Goal: Task Accomplishment & Management: Manage account settings

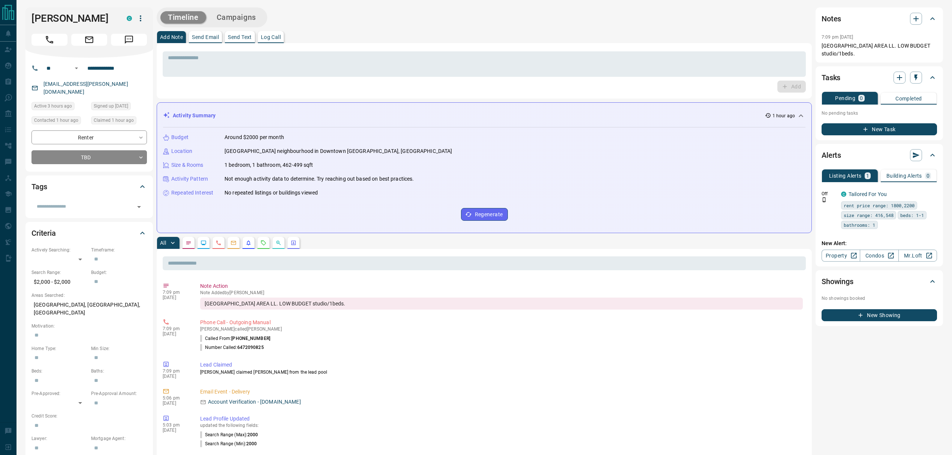
click at [265, 37] on p "Log Call" at bounding box center [271, 36] width 20 height 5
